Goal: Task Accomplishment & Management: Complete application form

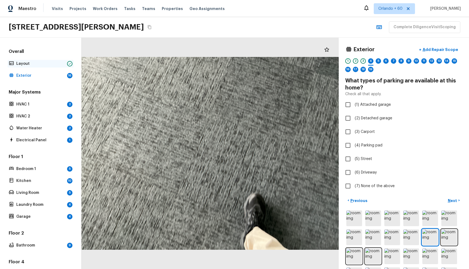
click at [38, 66] on div "Layout" at bounding box center [41, 64] width 66 height 8
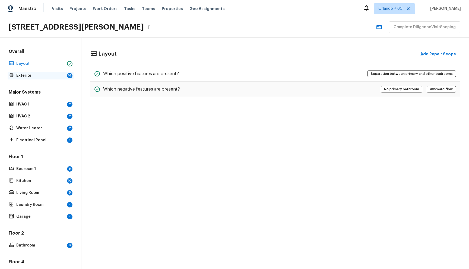
click at [38, 73] on p "Exterior" at bounding box center [40, 75] width 49 height 5
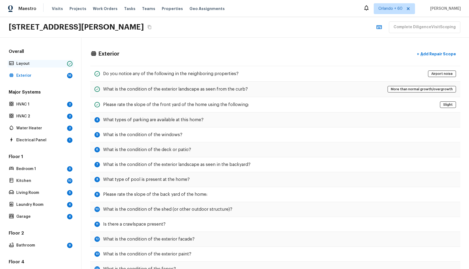
click at [38, 67] on div "Layout" at bounding box center [41, 64] width 66 height 8
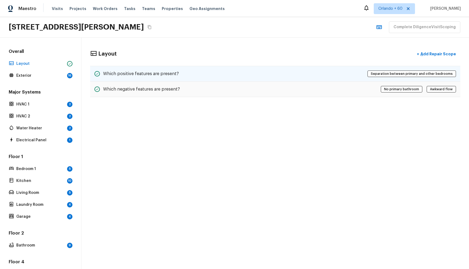
click at [118, 75] on h5 "Which positive features are present?" at bounding box center [141, 74] width 76 height 6
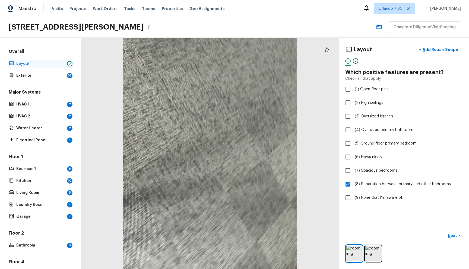
click at [24, 64] on p "Layout" at bounding box center [40, 63] width 49 height 5
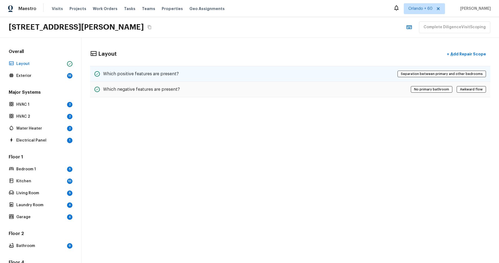
click at [262, 70] on div "Which positive features are present? Separation between primary and other bedro…" at bounding box center [290, 74] width 401 height 16
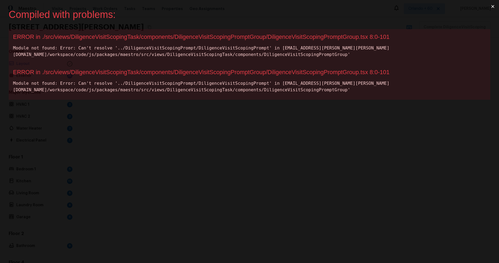
click at [329, 37] on div "ERROR in ./src/views/DiligenceVisitScopingTask/components/DiligenceVisitScoping…" at bounding box center [249, 36] width 473 height 7
copy div "DiligenceVisitScopingPromptGroup"
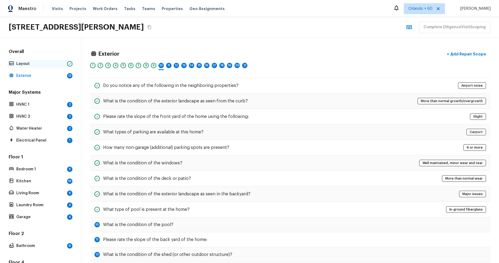
click at [48, 62] on p "Layout" at bounding box center [40, 63] width 49 height 5
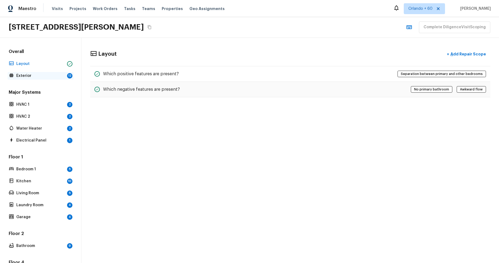
click at [48, 72] on div "Exterior 12" at bounding box center [41, 76] width 66 height 8
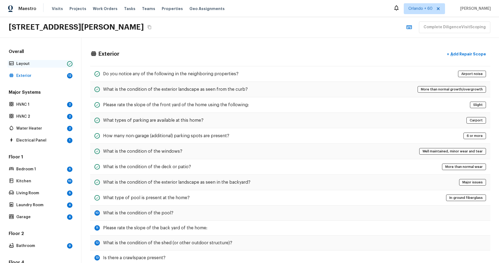
click at [52, 65] on p "Layout" at bounding box center [40, 63] width 49 height 5
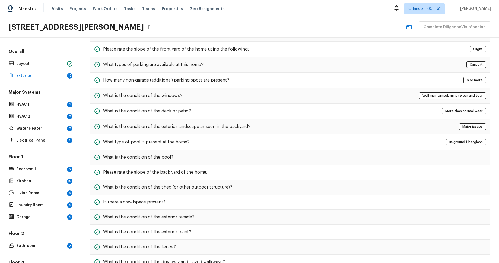
scroll to position [84, 0]
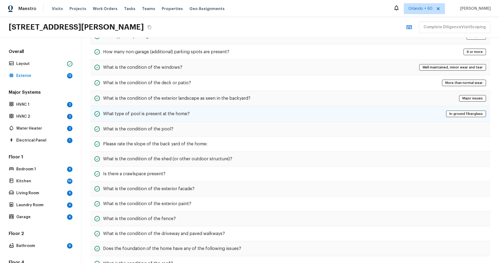
click at [183, 114] on h5 "What type of pool is present at the home?" at bounding box center [146, 114] width 87 height 6
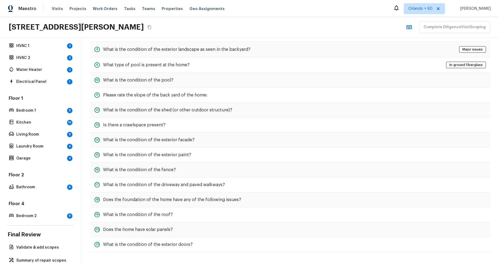
scroll to position [71, 0]
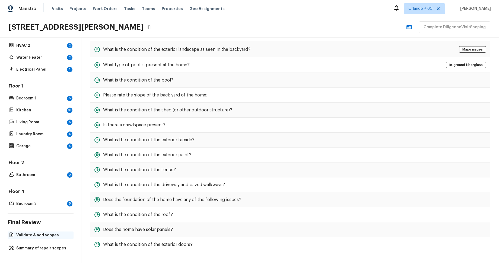
click at [41, 234] on p "Validate & add scopes" at bounding box center [43, 235] width 54 height 5
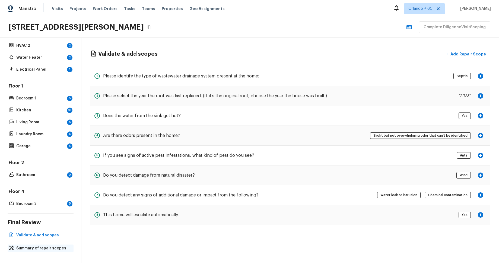
click at [48, 247] on p "Summary of repair scopes" at bounding box center [43, 248] width 54 height 5
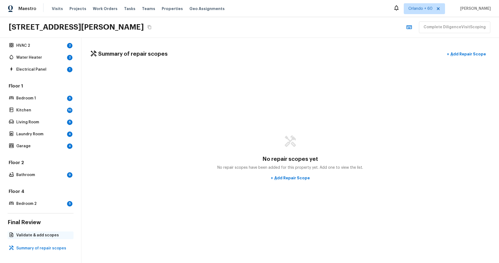
click at [48, 238] on div "Validate & add scopes" at bounding box center [41, 235] width 66 height 8
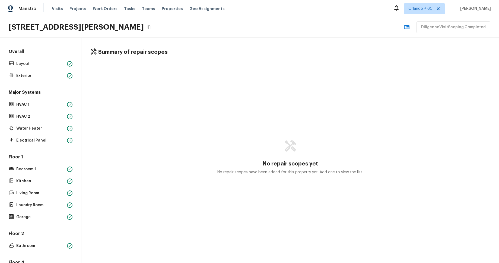
click at [310, 39] on div "Summary of repair scopes No repair scopes yet No repair scopes have been added …" at bounding box center [290, 150] width 418 height 225
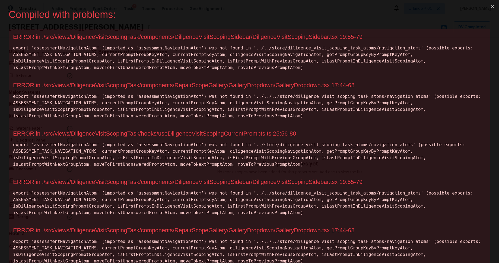
click at [302, 36] on div "ERROR in ./src/views/DiligenceVisitScopingTask/components/DiligenceVisitScoping…" at bounding box center [249, 36] width 473 height 7
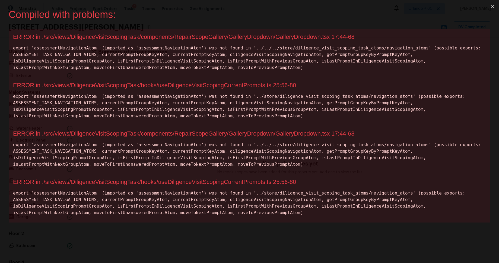
click at [312, 36] on div "ERROR in ./src/views/DiligenceVisitScopingTask/components/RepairScopeGallery/Ga…" at bounding box center [249, 36] width 473 height 7
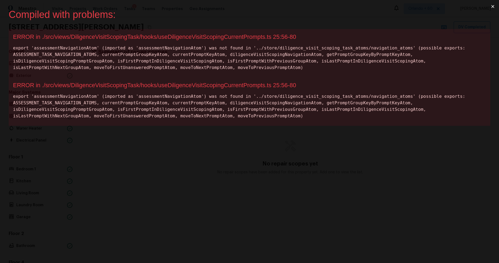
click at [239, 38] on div "ERROR in ./src/views/DiligenceVisitScopingTask/hooks/useDiligenceVisitScopingCu…" at bounding box center [249, 36] width 473 height 7
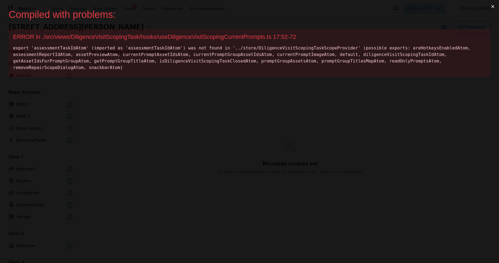
click at [240, 35] on div "ERROR in ./src/views/DiligenceVisitScopingTask/hooks/useDiligenceVisitScopingCu…" at bounding box center [249, 36] width 473 height 7
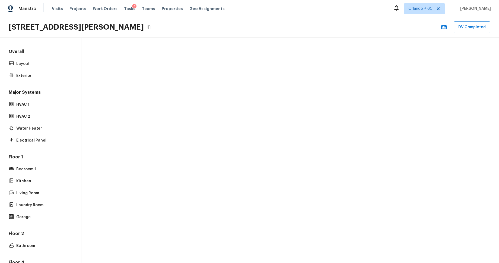
click at [53, 59] on div "Overall Layout Exterior" at bounding box center [41, 64] width 66 height 31
click at [51, 61] on p "Layout" at bounding box center [43, 63] width 54 height 5
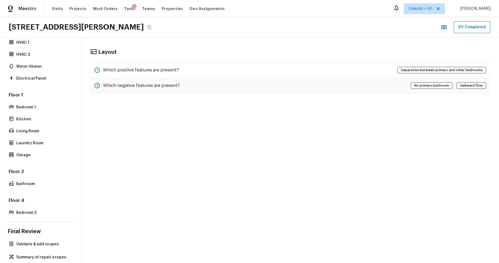
scroll to position [71, 0]
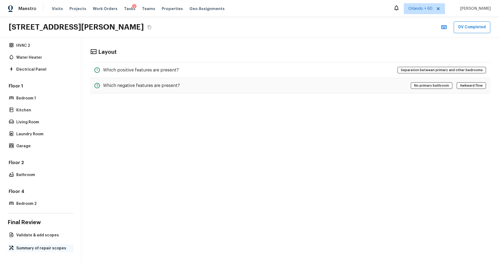
click at [45, 248] on p "Summary of repair scopes" at bounding box center [43, 248] width 54 height 5
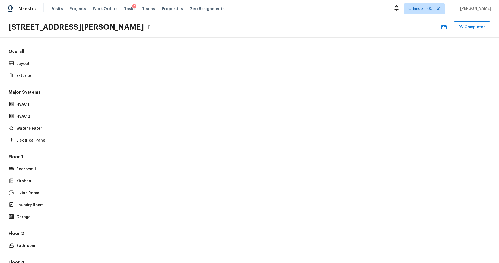
scroll to position [71, 0]
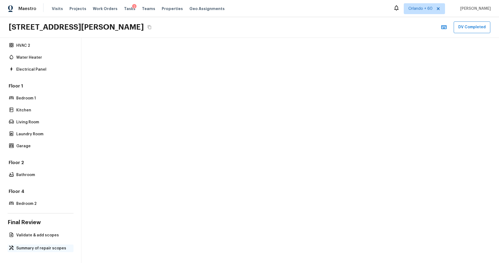
click at [41, 249] on p "Summary of repair scopes" at bounding box center [43, 248] width 54 height 5
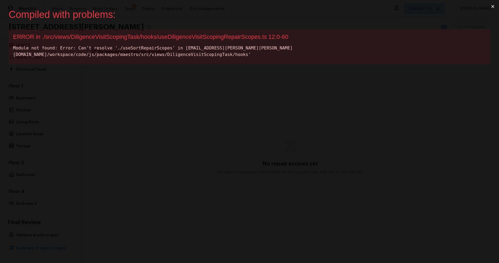
scroll to position [0, 0]
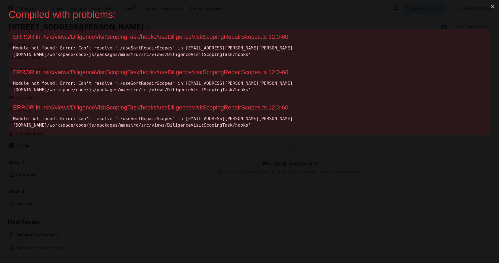
click at [232, 38] on div "ERROR in ./src/views/DiligenceVisitScopingTask/hooks/useDiligenceVisitScopingRe…" at bounding box center [249, 36] width 473 height 7
copy div "useDiligenceVisitScopingRepairScopes"
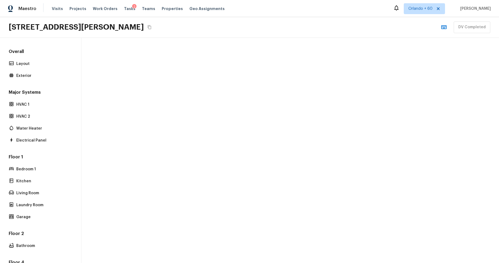
click at [240, 33] on div "3810 Cliffdale Dr, Valrico, FL 33594 DV Completed" at bounding box center [249, 27] width 499 height 21
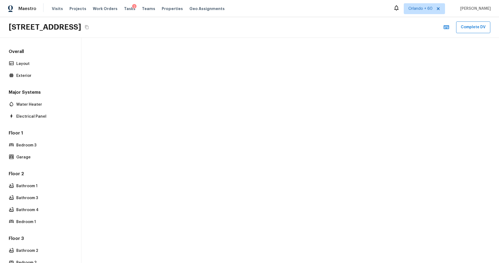
scroll to position [100, 0]
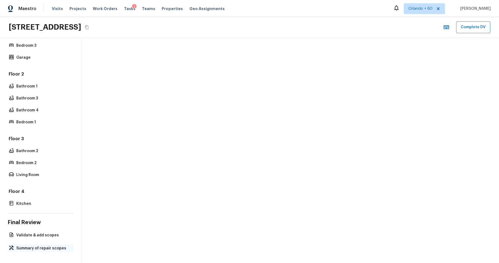
click at [42, 248] on p "Summary of repair scopes" at bounding box center [43, 248] width 54 height 5
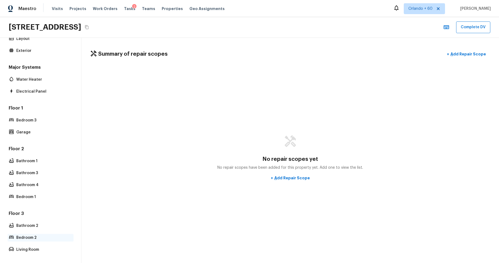
scroll to position [0, 0]
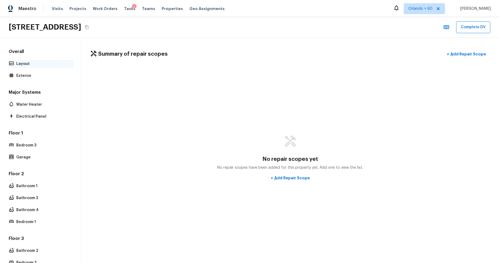
click at [34, 61] on p "Layout" at bounding box center [43, 63] width 54 height 5
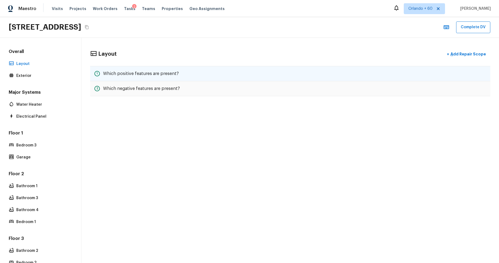
click at [173, 72] on h5 "Which positive features are present?" at bounding box center [141, 74] width 76 height 6
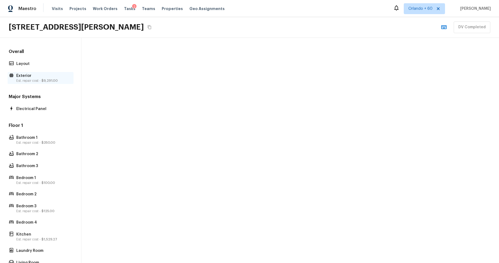
click at [50, 80] on span "$9,291.00" at bounding box center [50, 80] width 16 height 3
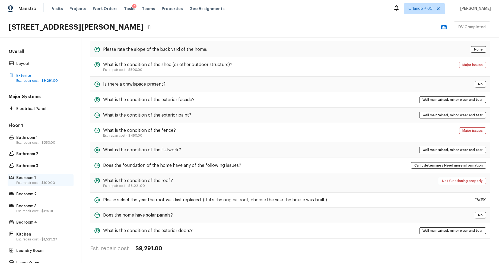
scroll to position [123, 0]
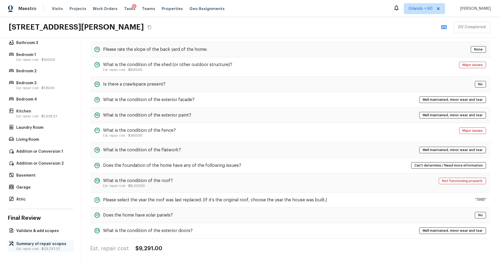
click at [40, 241] on p "Summary of repair scopes" at bounding box center [43, 243] width 54 height 5
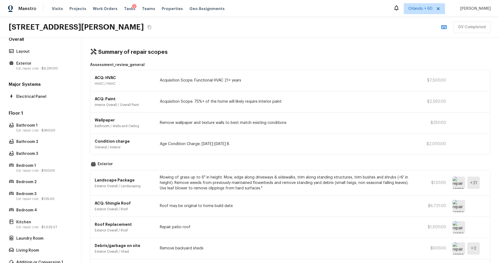
scroll to position [0, 0]
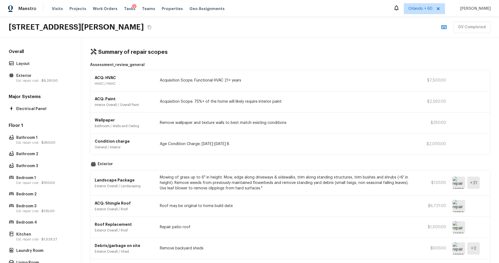
drag, startPoint x: 31, startPoint y: 68, endPoint x: 29, endPoint y: 65, distance: 2.9
click at [31, 68] on div "Overall Layout Exterior Est. repair cost - $9,291.00" at bounding box center [41, 66] width 66 height 35
click at [29, 65] on p "Layout" at bounding box center [43, 63] width 54 height 5
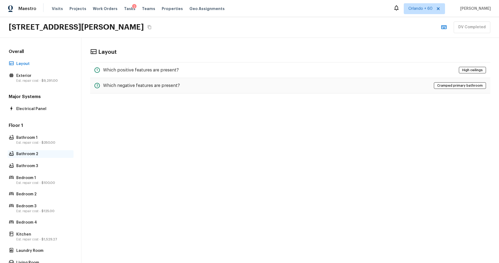
drag, startPoint x: 30, startPoint y: 155, endPoint x: 38, endPoint y: 155, distance: 8.1
click at [30, 155] on p "Bathroom 2" at bounding box center [43, 153] width 54 height 5
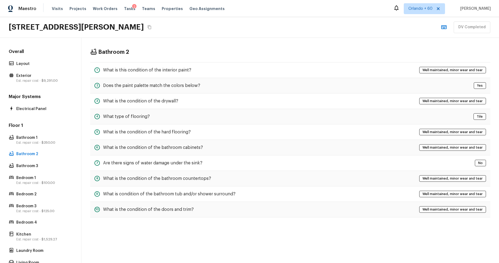
click at [272, 47] on div "Bathroom 2 1 What is this condition of the interior paint? Well maintained, min…" at bounding box center [290, 133] width 418 height 190
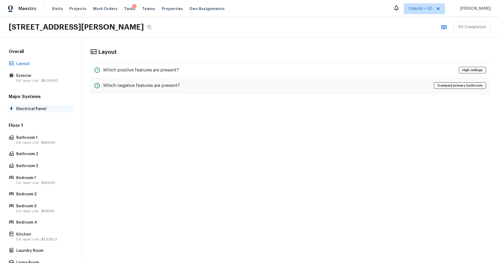
click at [48, 110] on p "Electrical Panel" at bounding box center [43, 108] width 54 height 5
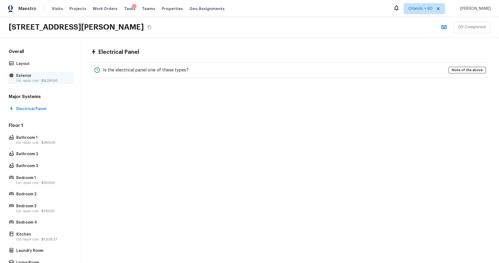
click at [42, 79] on span "$9,291.00" at bounding box center [50, 80] width 16 height 3
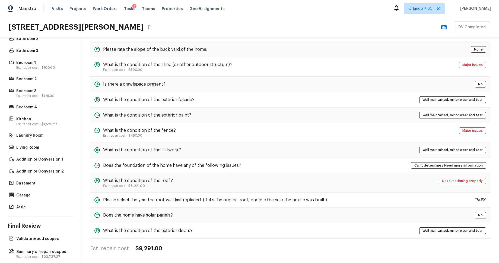
scroll to position [123, 0]
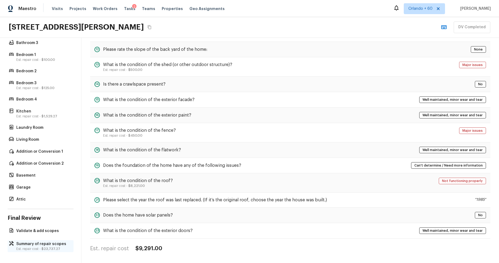
click at [37, 247] on p "Est. repair cost - $23,737.27" at bounding box center [43, 249] width 54 height 4
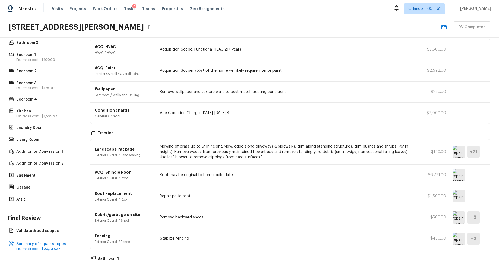
scroll to position [0, 0]
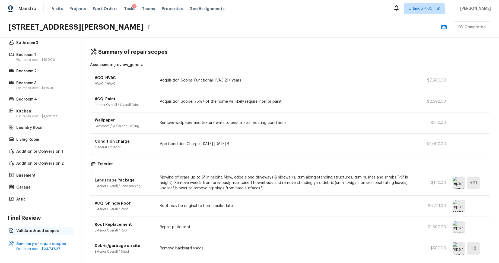
click at [52, 230] on p "Validate & add scopes" at bounding box center [43, 230] width 54 height 5
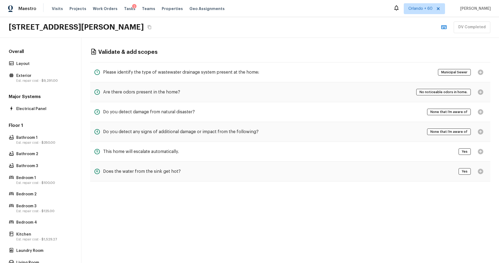
click at [37, 69] on div "Overall Layout Exterior Est. repair cost - $9,291.00" at bounding box center [41, 66] width 66 height 35
click at [40, 65] on p "Layout" at bounding box center [43, 63] width 54 height 5
